Goal: Task Accomplishment & Management: Complete application form

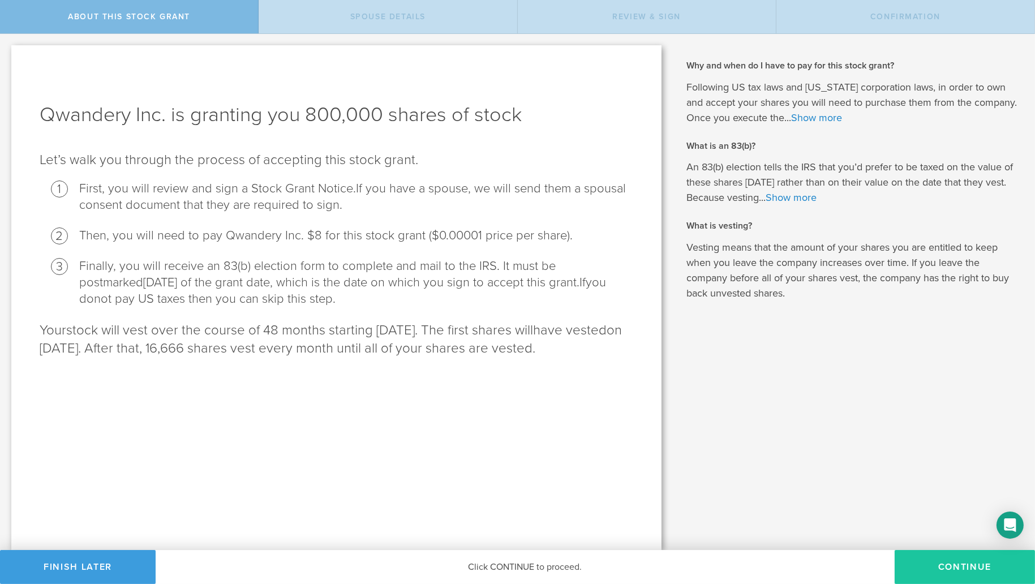
click at [941, 564] on button "CONTINUE" at bounding box center [964, 567] width 140 height 34
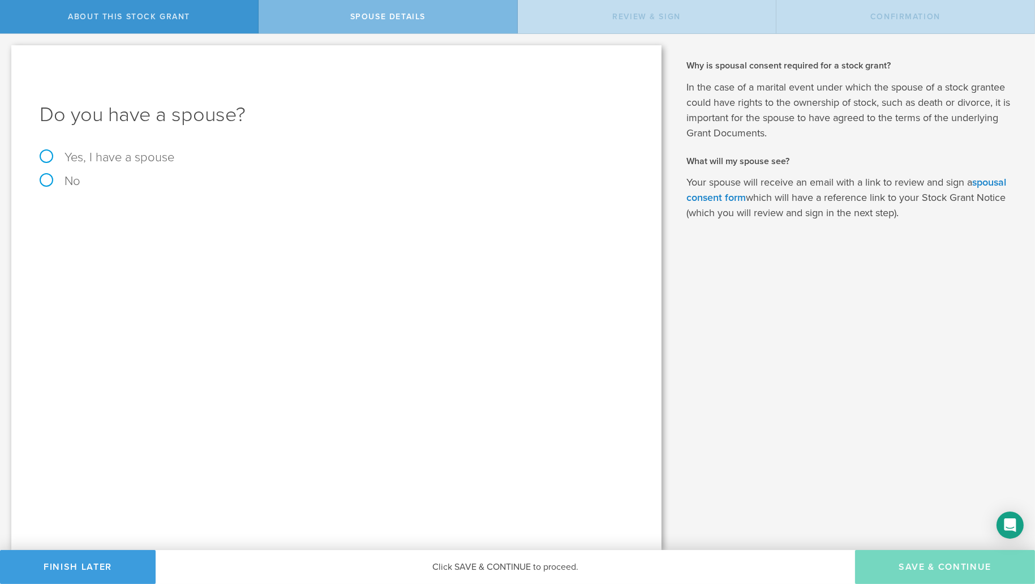
click at [98, 151] on label "Yes, I have a spouse" at bounding box center [336, 157] width 593 height 12
click at [7, 52] on input "Yes, I have a spouse" at bounding box center [3, 43] width 7 height 18
radio input "true"
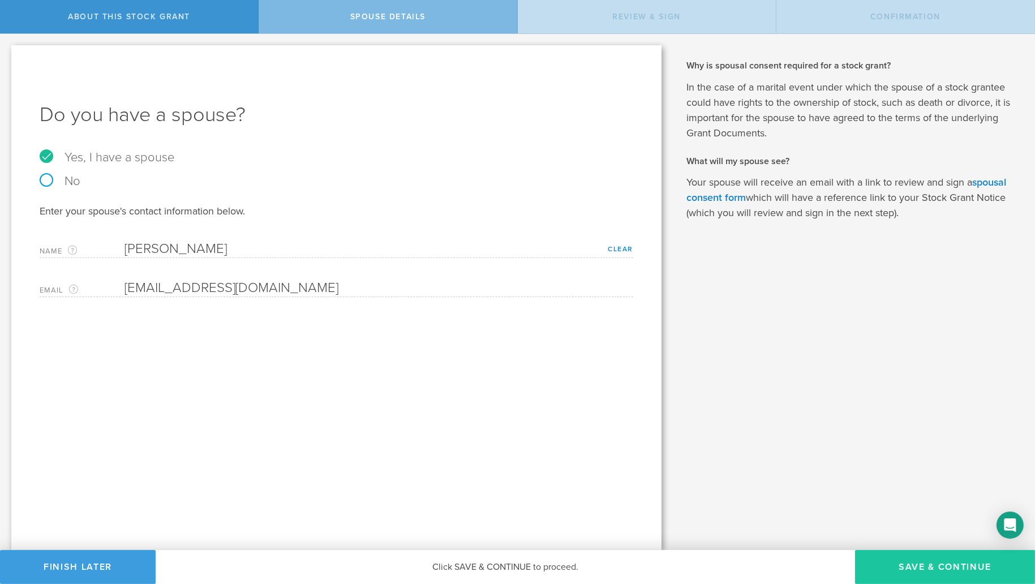
click at [932, 565] on button "Save & Continue" at bounding box center [945, 567] width 180 height 34
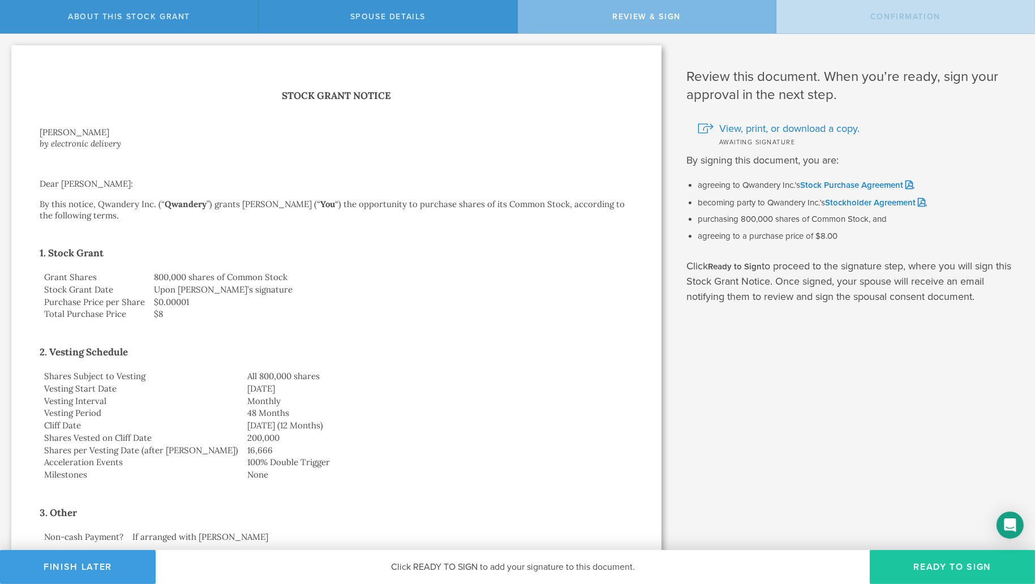
click at [930, 570] on button "Ready to Sign" at bounding box center [952, 567] width 165 height 34
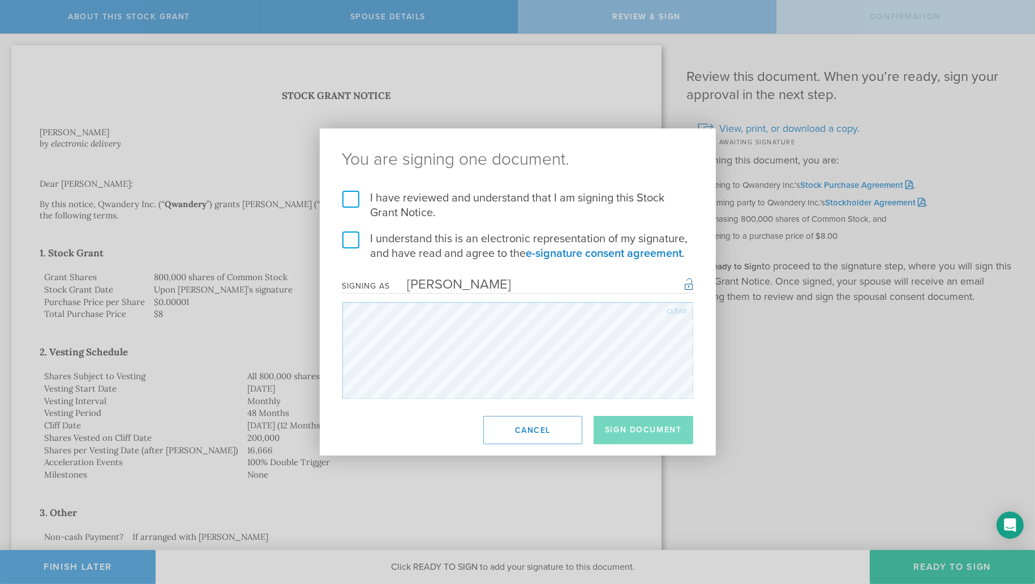
click at [345, 199] on label "I have reviewed and understand that I am signing this Stock Grant Notice." at bounding box center [517, 205] width 351 height 29
click at [0, 0] on input "I have reviewed and understand that I am signing this Stock Grant Notice." at bounding box center [0, 0] width 0 height 0
click at [346, 239] on label "I understand this is an electronic representation of my signature, and have rea…" at bounding box center [517, 245] width 351 height 29
click at [0, 0] on input "I understand this is an electronic representation of my signature, and have rea…" at bounding box center [0, 0] width 0 height 0
click at [612, 430] on button "Sign Document" at bounding box center [643, 430] width 100 height 28
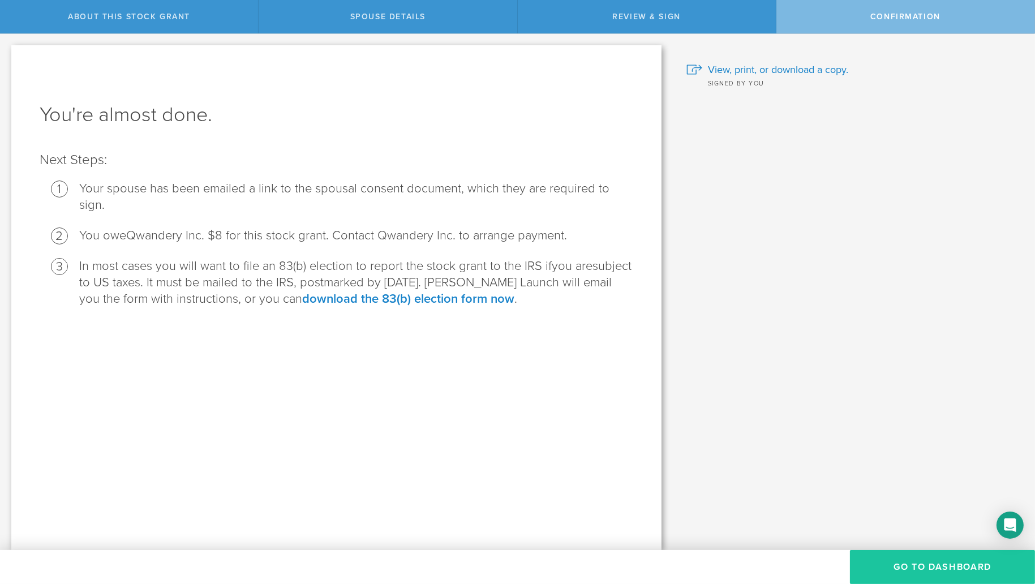
click at [903, 563] on button "Go to Dashboard" at bounding box center [942, 567] width 185 height 34
